Goal: Transaction & Acquisition: Purchase product/service

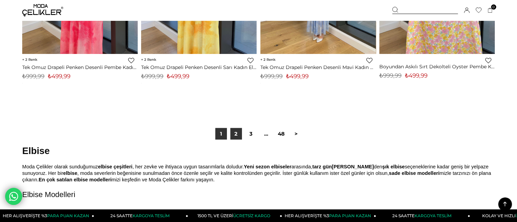
click at [238, 136] on link "2" at bounding box center [236, 134] width 12 height 12
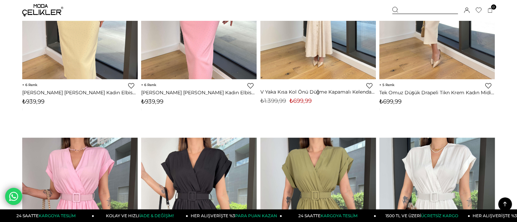
scroll to position [2971, 0]
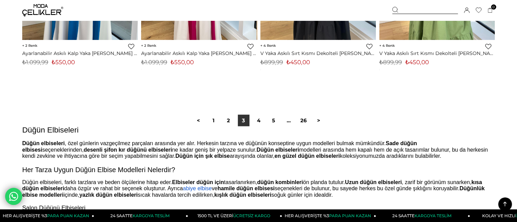
scroll to position [4200, 0]
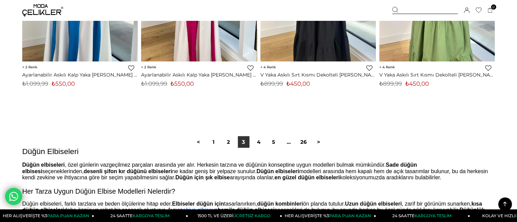
drag, startPoint x: 260, startPoint y: 144, endPoint x: 266, endPoint y: 49, distance: 95.1
click at [260, 144] on link "4" at bounding box center [259, 142] width 12 height 12
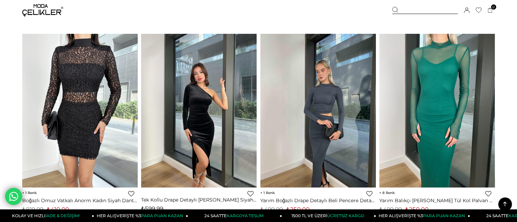
scroll to position [3449, 0]
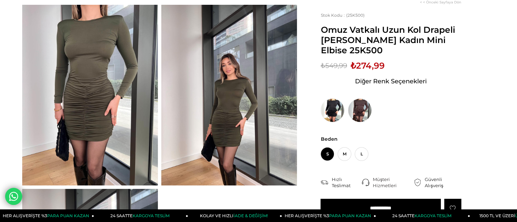
scroll to position [34, 0]
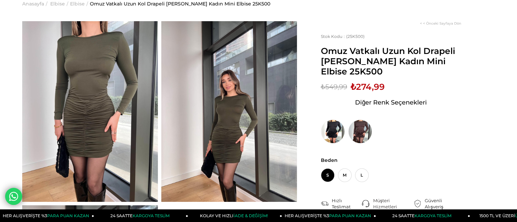
click at [284, 92] on img at bounding box center [229, 111] width 136 height 181
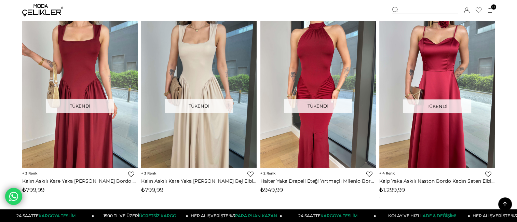
scroll to position [2834, 0]
